Goal: Task Accomplishment & Management: Manage account settings

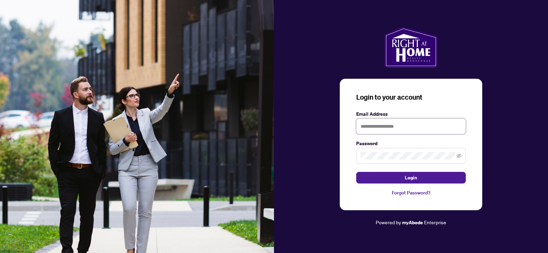
click at [386, 125] on input "text" at bounding box center [411, 127] width 110 height 16
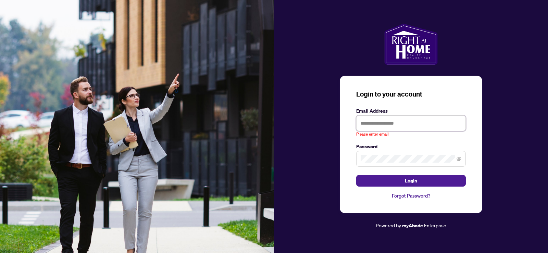
type input "**********"
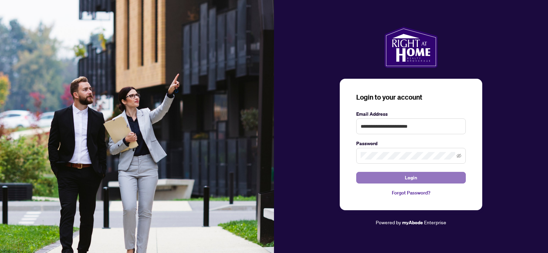
click at [439, 174] on button "Login" at bounding box center [411, 178] width 110 height 12
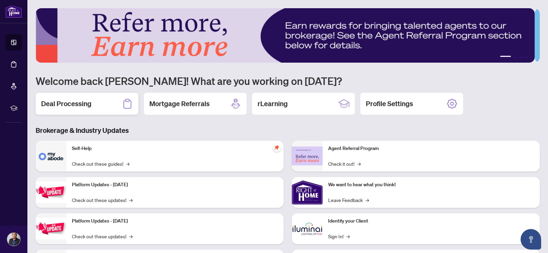
click at [74, 101] on h2 "Deal Processing" at bounding box center [66, 104] width 50 height 10
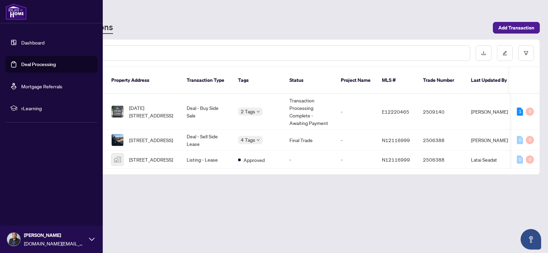
click at [12, 239] on img at bounding box center [13, 239] width 13 height 13
click at [29, 199] on span "Logout" at bounding box center [27, 198] width 15 height 11
